Goal: Task Accomplishment & Management: Use online tool/utility

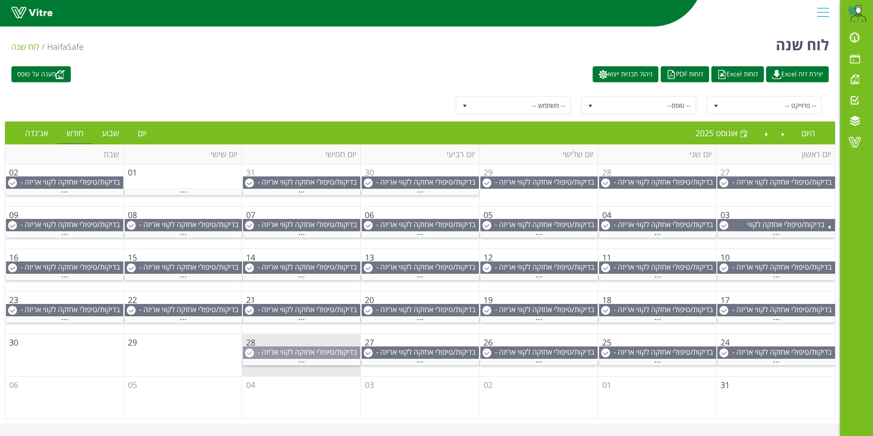
click at [250, 351] on img at bounding box center [249, 352] width 9 height 9
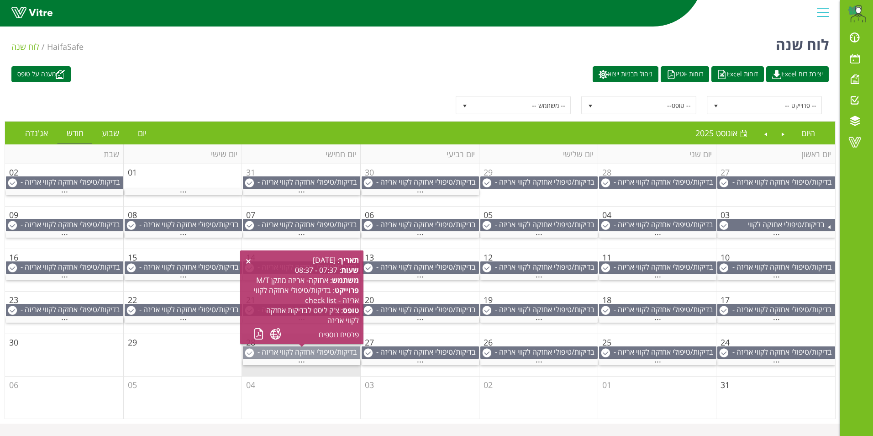
click at [314, 350] on span "בדיקות/טיפולי אחזקה לקווי אריזה - check list" at bounding box center [308, 357] width 100 height 20
click at [338, 333] on link "פרטים נוספים" at bounding box center [339, 334] width 40 height 10
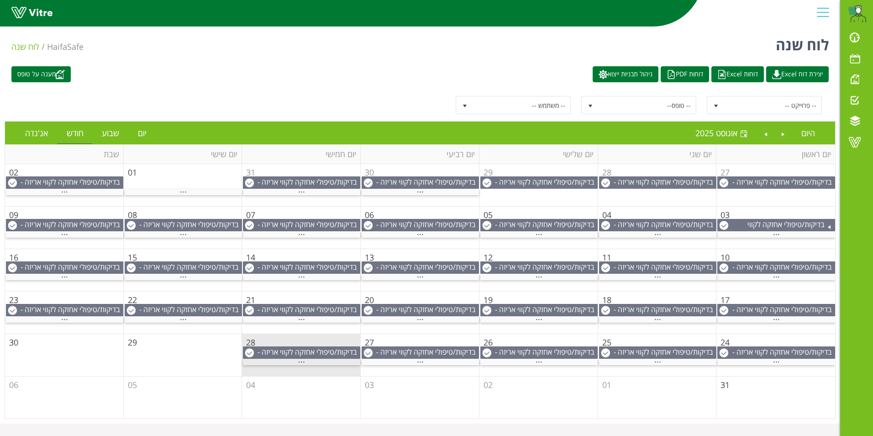
click at [302, 363] on span "..." at bounding box center [301, 359] width 7 height 10
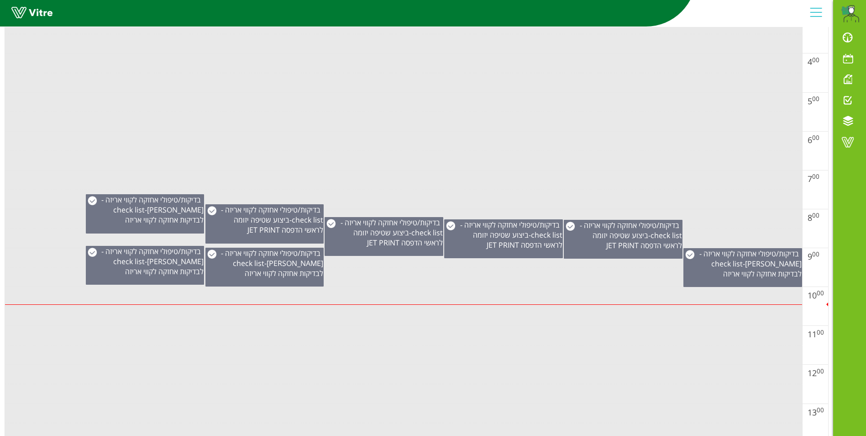
scroll to position [267, 0]
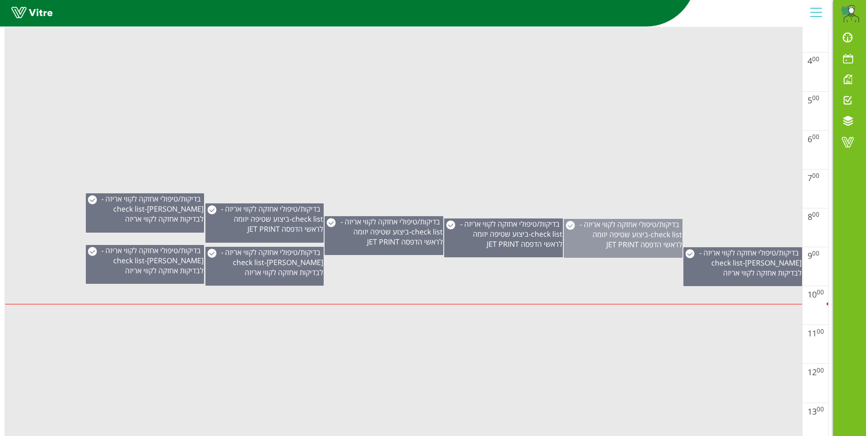
click at [644, 241] on span "ביצוע שטיפה יזומה לראשי הדפסה JET PRINT" at bounding box center [638, 239] width 90 height 20
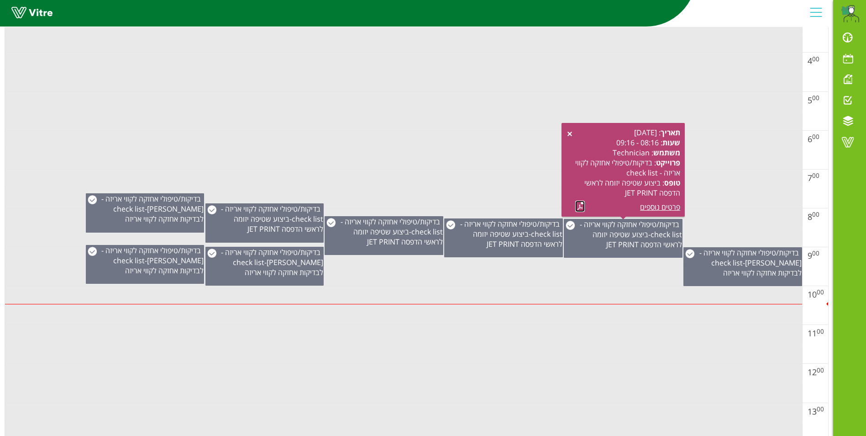
click at [580, 202] on link at bounding box center [580, 205] width 10 height 11
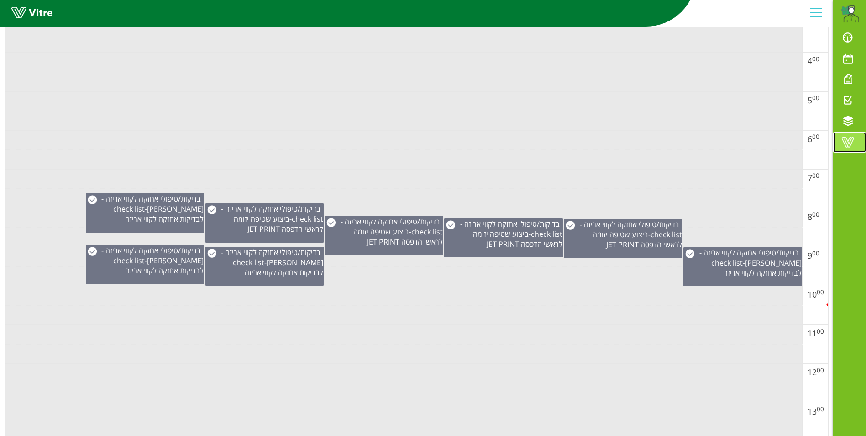
click at [855, 143] on span at bounding box center [848, 142] width 23 height 11
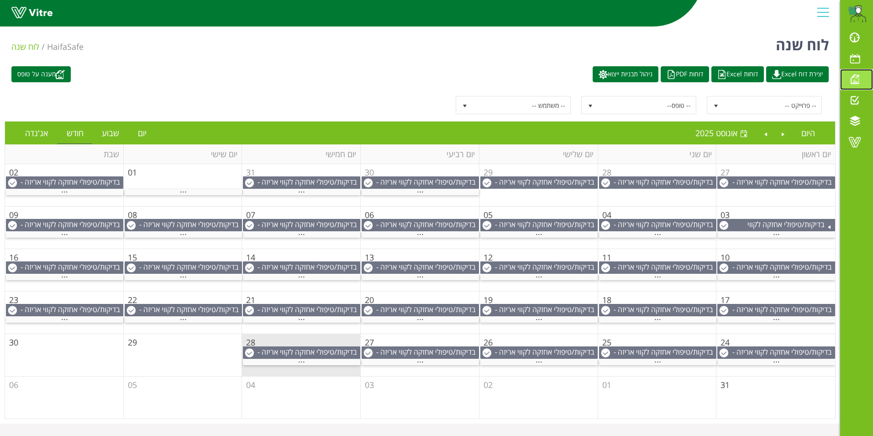
click at [856, 78] on span at bounding box center [854, 79] width 23 height 11
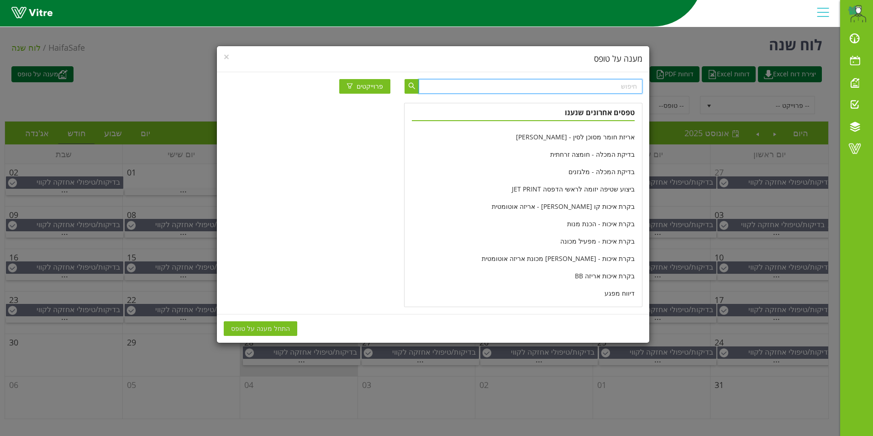
click at [616, 89] on input "text" at bounding box center [531, 86] width 224 height 15
click at [416, 88] on button "button" at bounding box center [412, 86] width 15 height 15
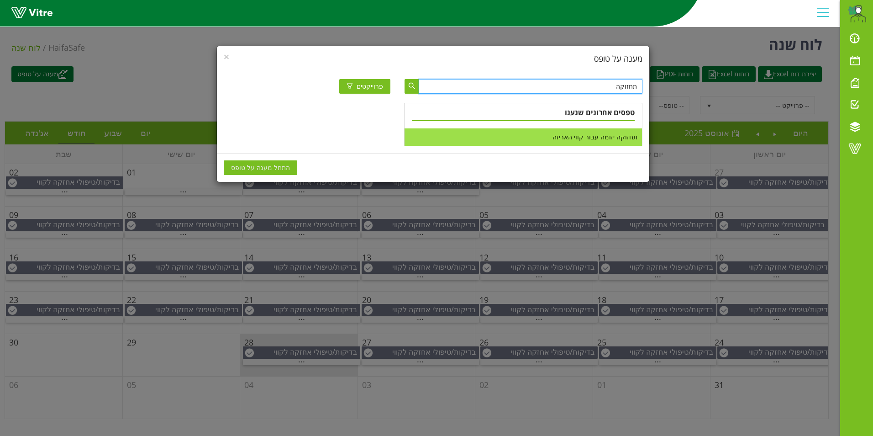
type input "תחזוקה"
click at [595, 140] on li "תחזוקה יזומה עבור קווי האריזה" at bounding box center [523, 136] width 237 height 17
click at [263, 168] on span "התחל מענה על טופס" at bounding box center [260, 168] width 59 height 10
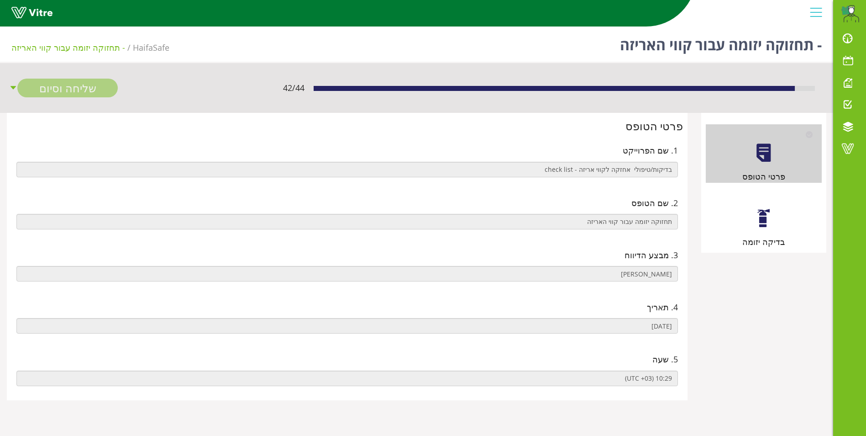
click at [764, 216] on div at bounding box center [764, 218] width 21 height 21
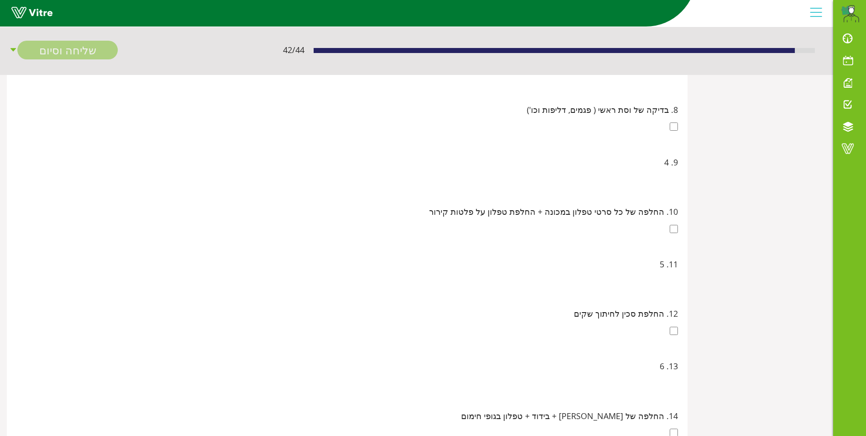
scroll to position [365, 0]
